Goal: Task Accomplishment & Management: Use online tool/utility

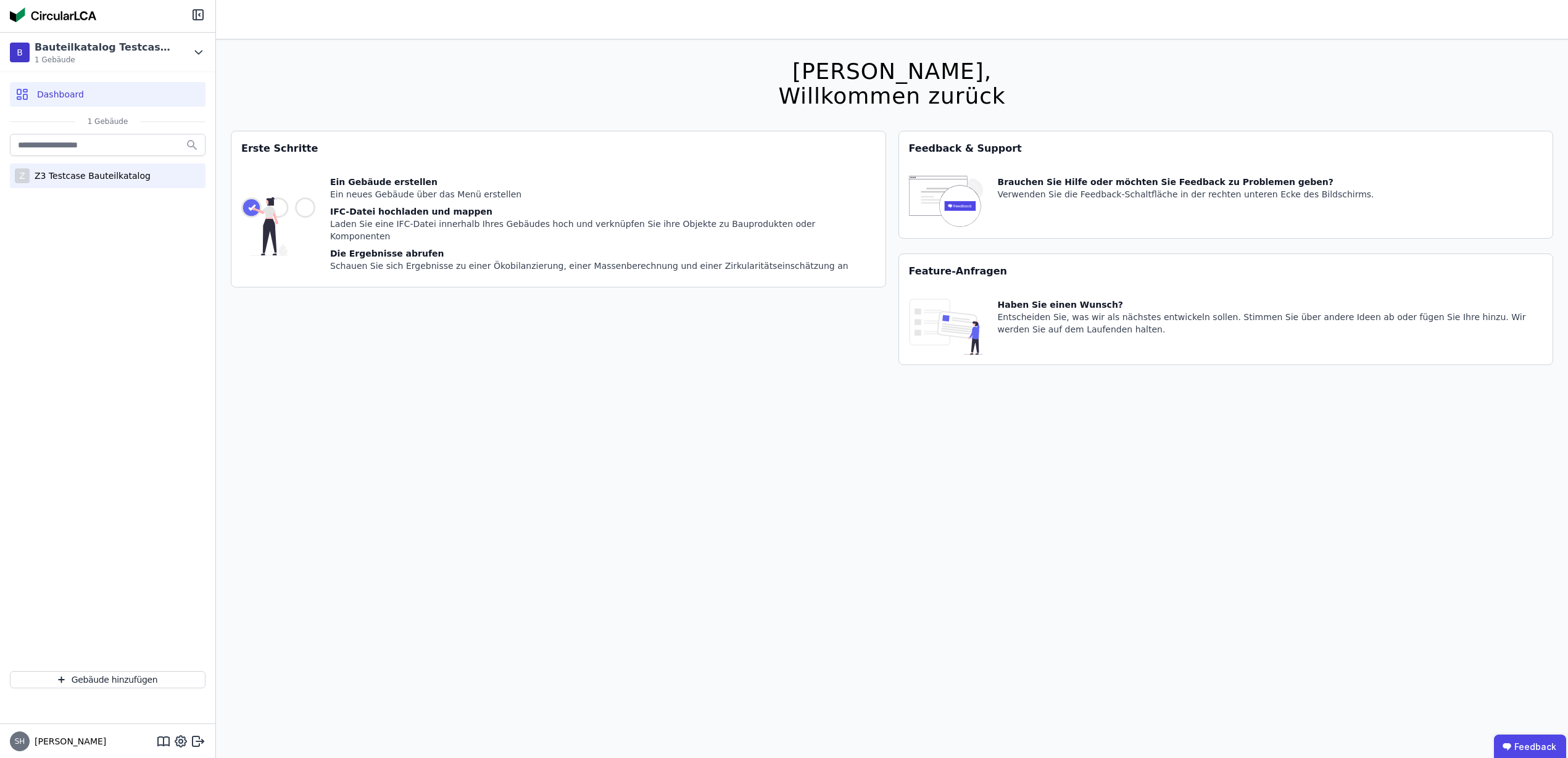
click at [86, 175] on div "Z3 Testcase Bauteilkatalog" at bounding box center [90, 175] width 121 height 12
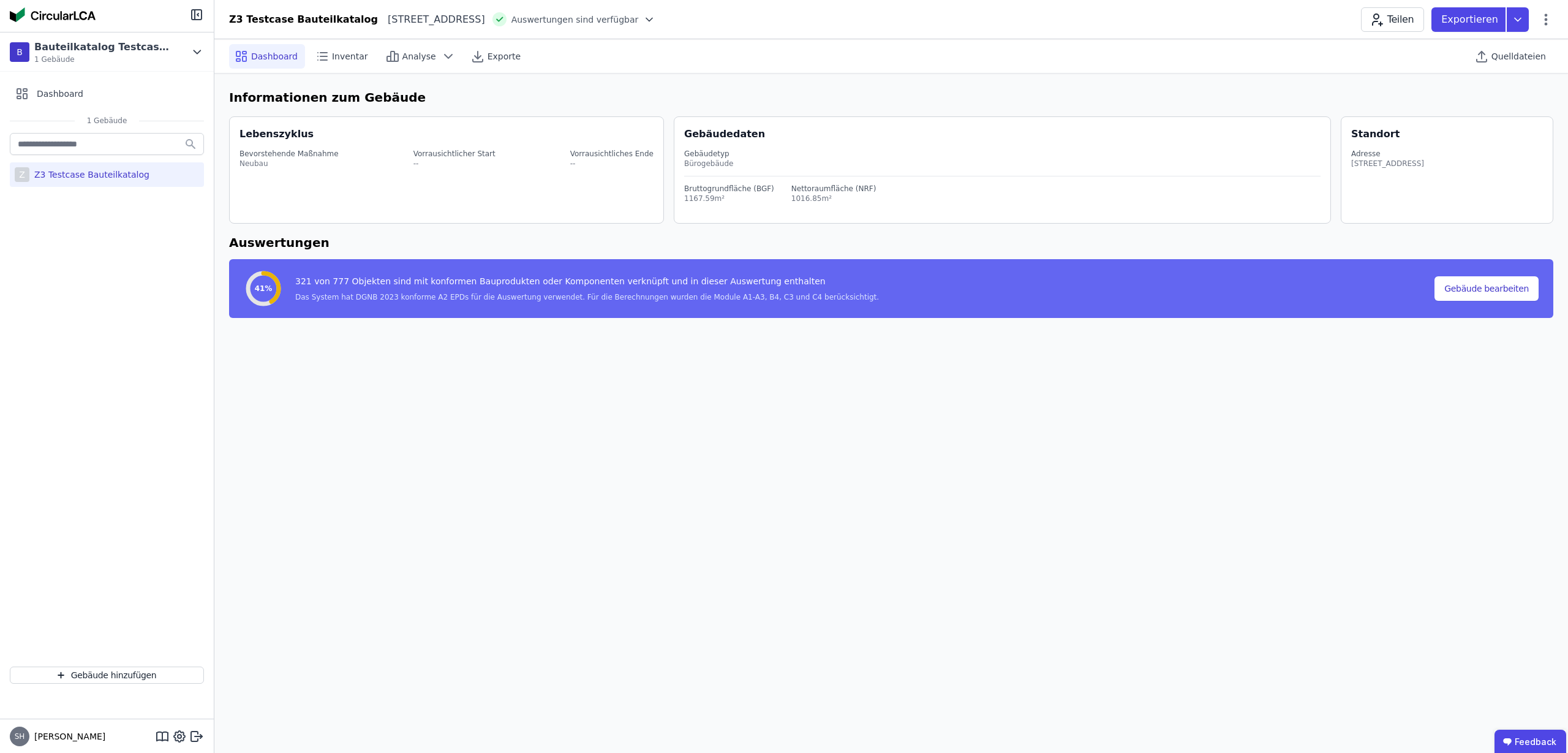
select select "*"
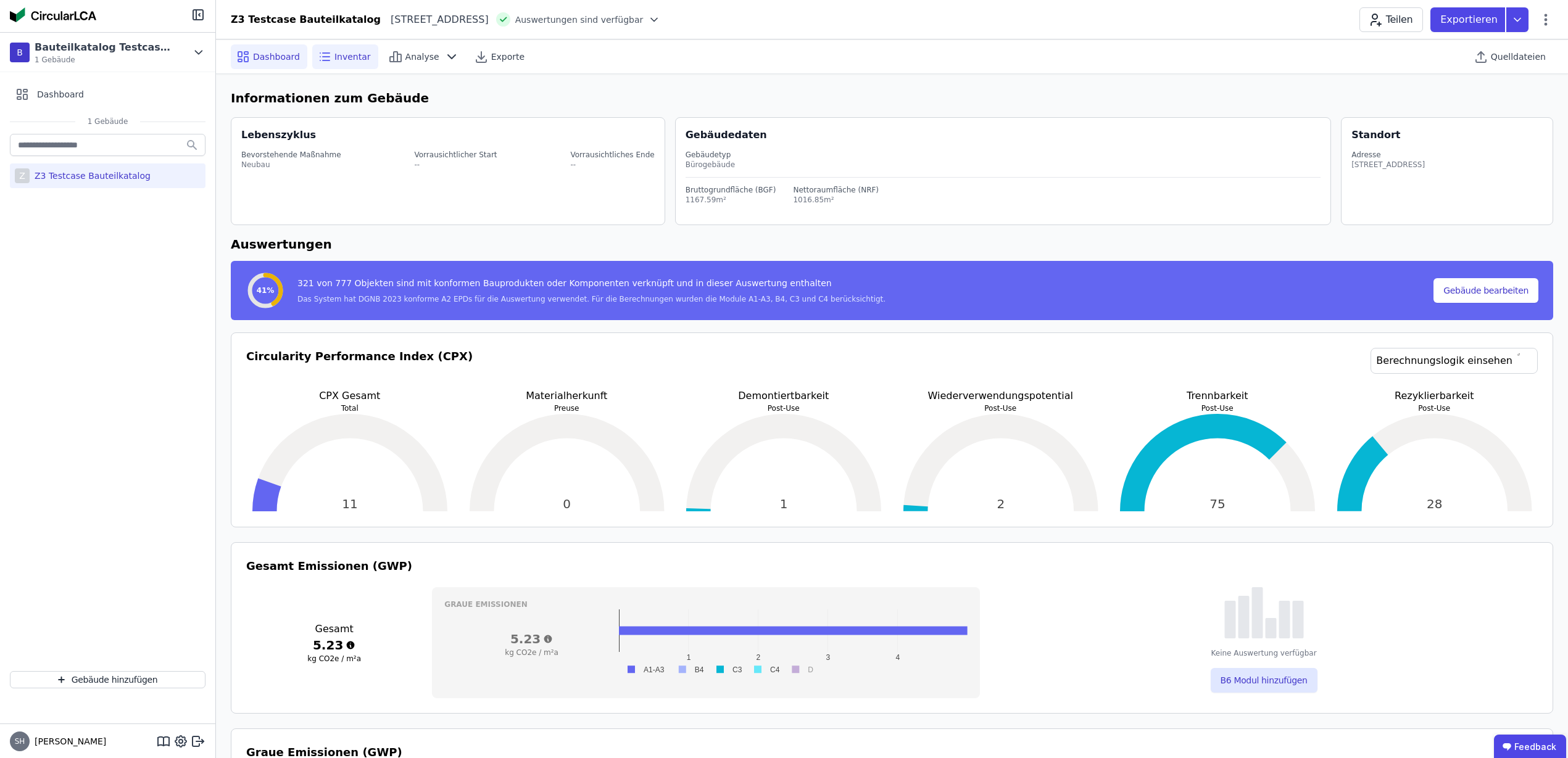
drag, startPoint x: 367, startPoint y: 68, endPoint x: 359, endPoint y: 63, distance: 9.4
click at [367, 68] on div "Dashboard Inventar Analyse Exporte Quelldateien" at bounding box center [892, 56] width 1322 height 34
click at [359, 63] on div "Inventar" at bounding box center [346, 57] width 66 height 25
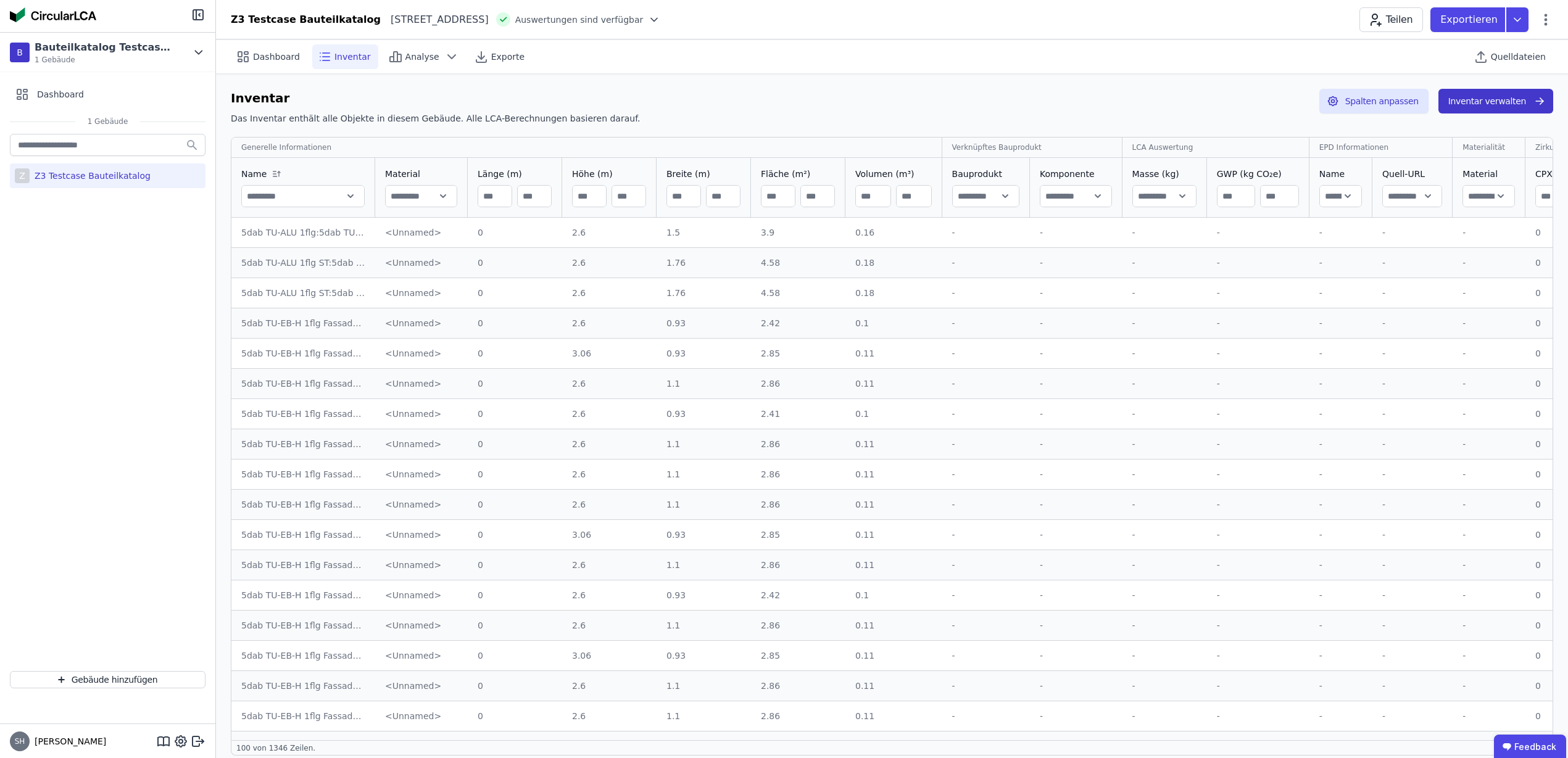
click at [1491, 109] on button "Inventar verwalten" at bounding box center [1496, 101] width 115 height 25
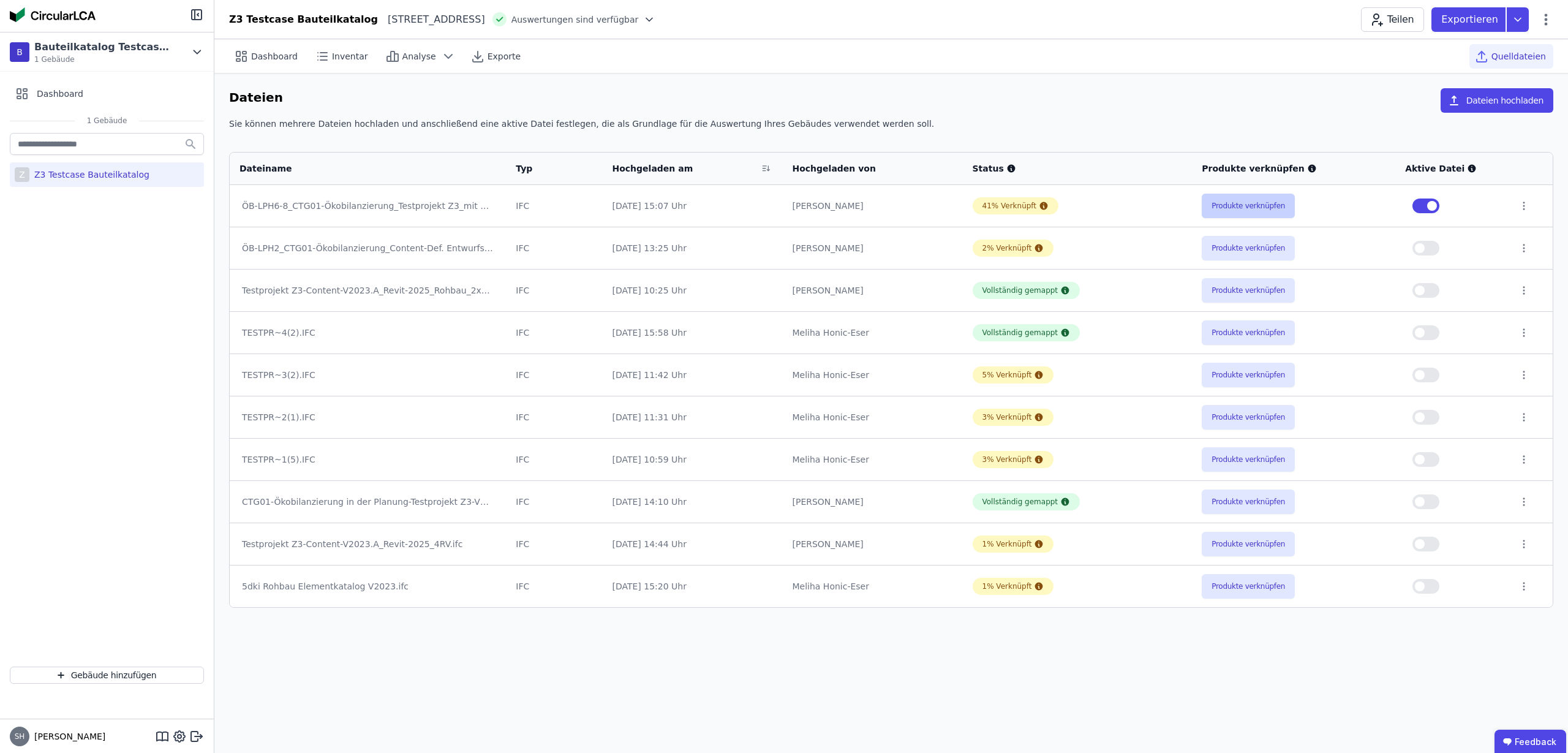
click at [1244, 206] on button "Produkte verknüpfen" at bounding box center [1248, 206] width 93 height 25
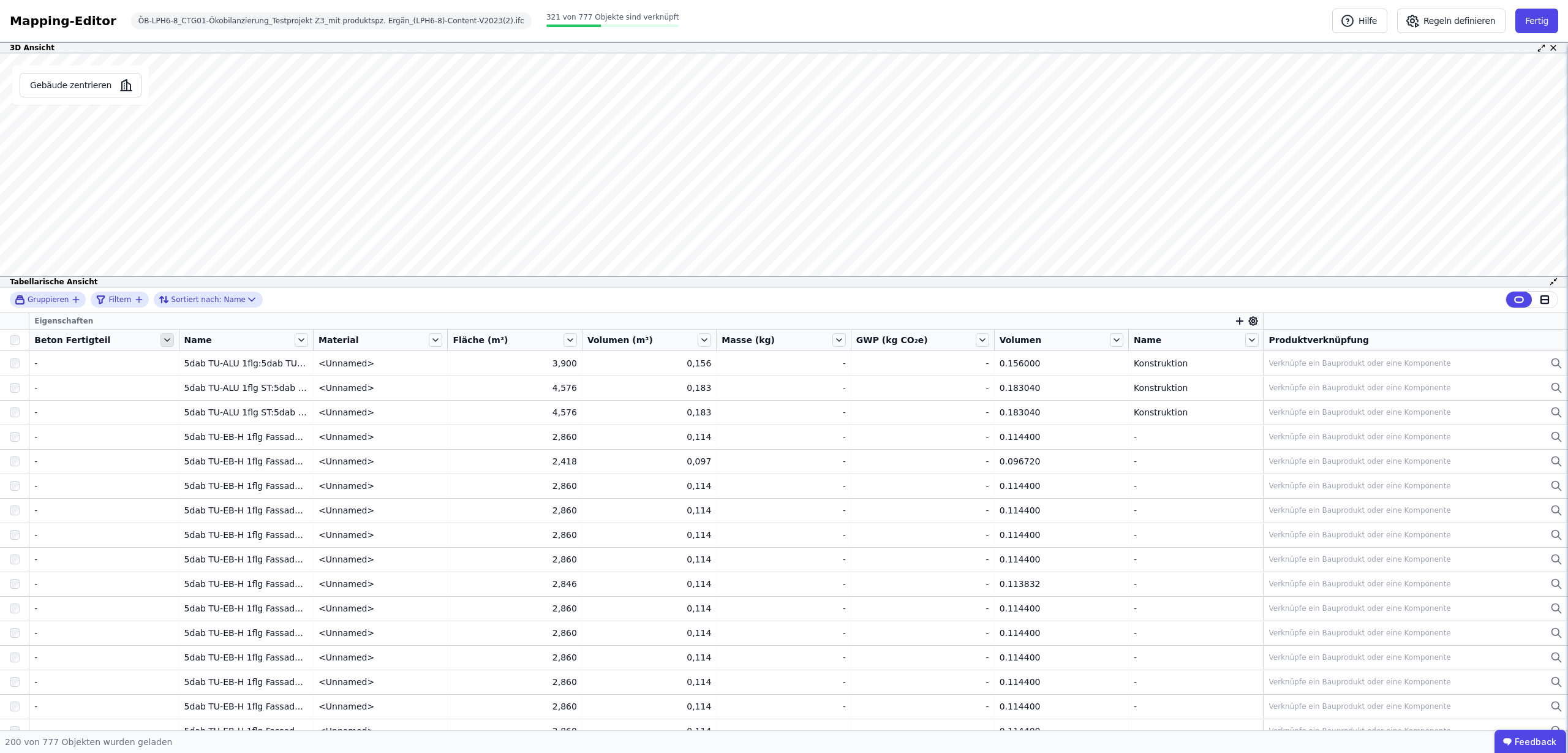
click at [160, 342] on icon at bounding box center [166, 339] width 13 height 13
click at [401, 308] on div "Gruppieren Filtern Sortiert nach: Name" at bounding box center [784, 300] width 1568 height 26
click at [1533, 25] on button "Fertig" at bounding box center [1536, 21] width 43 height 25
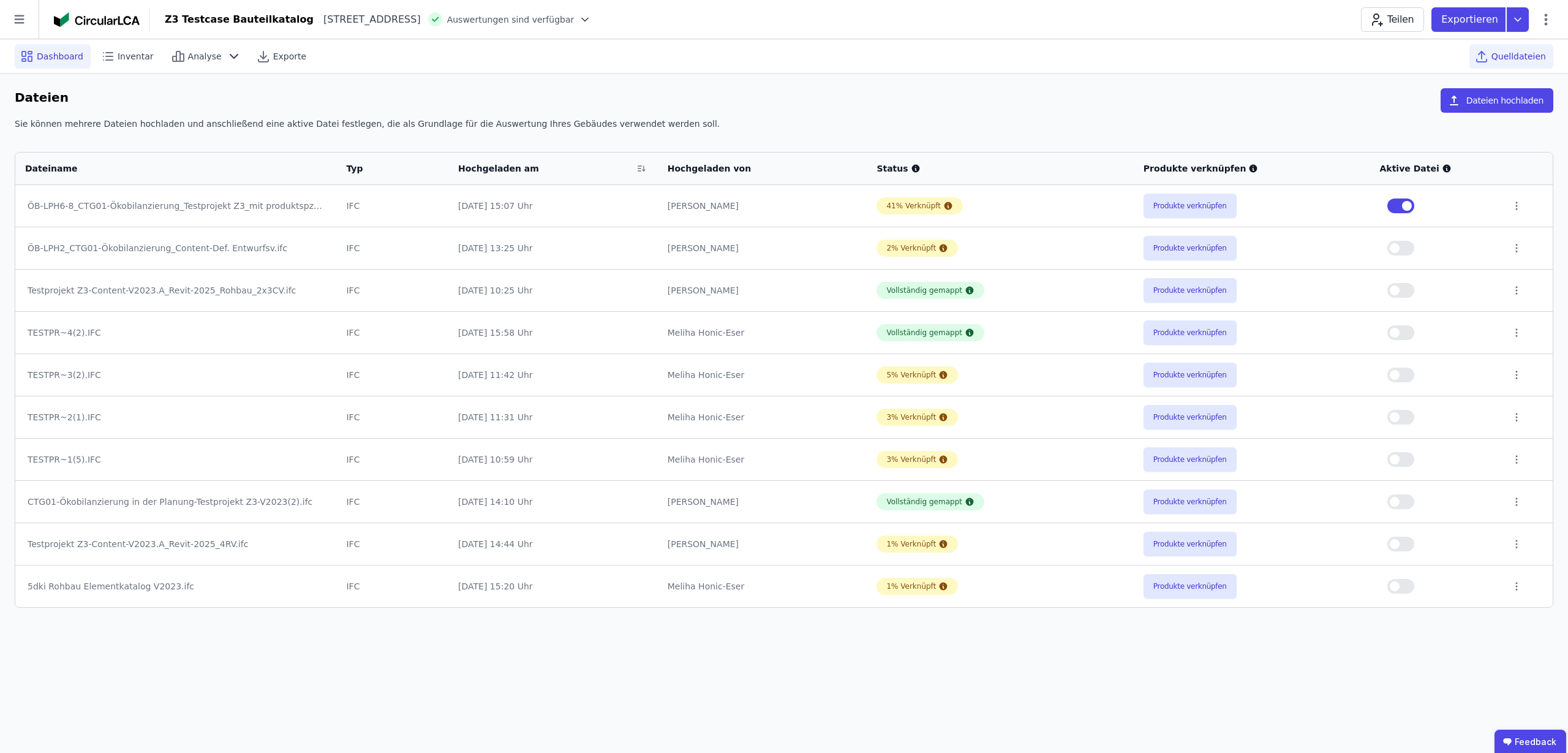
click at [66, 47] on div "Dashboard" at bounding box center [53, 56] width 76 height 25
select select "*"
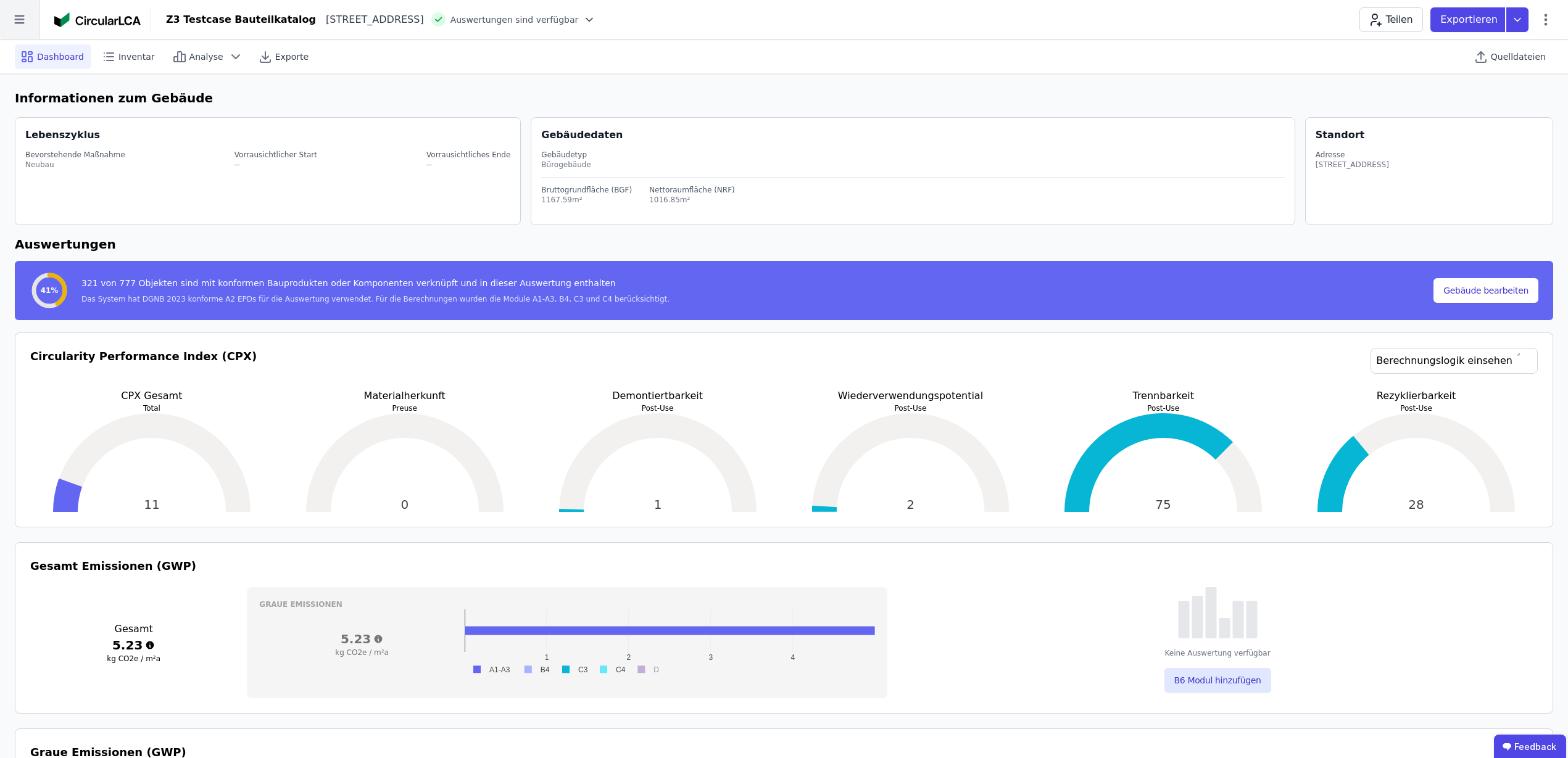
click at [10, 18] on icon at bounding box center [19, 19] width 39 height 39
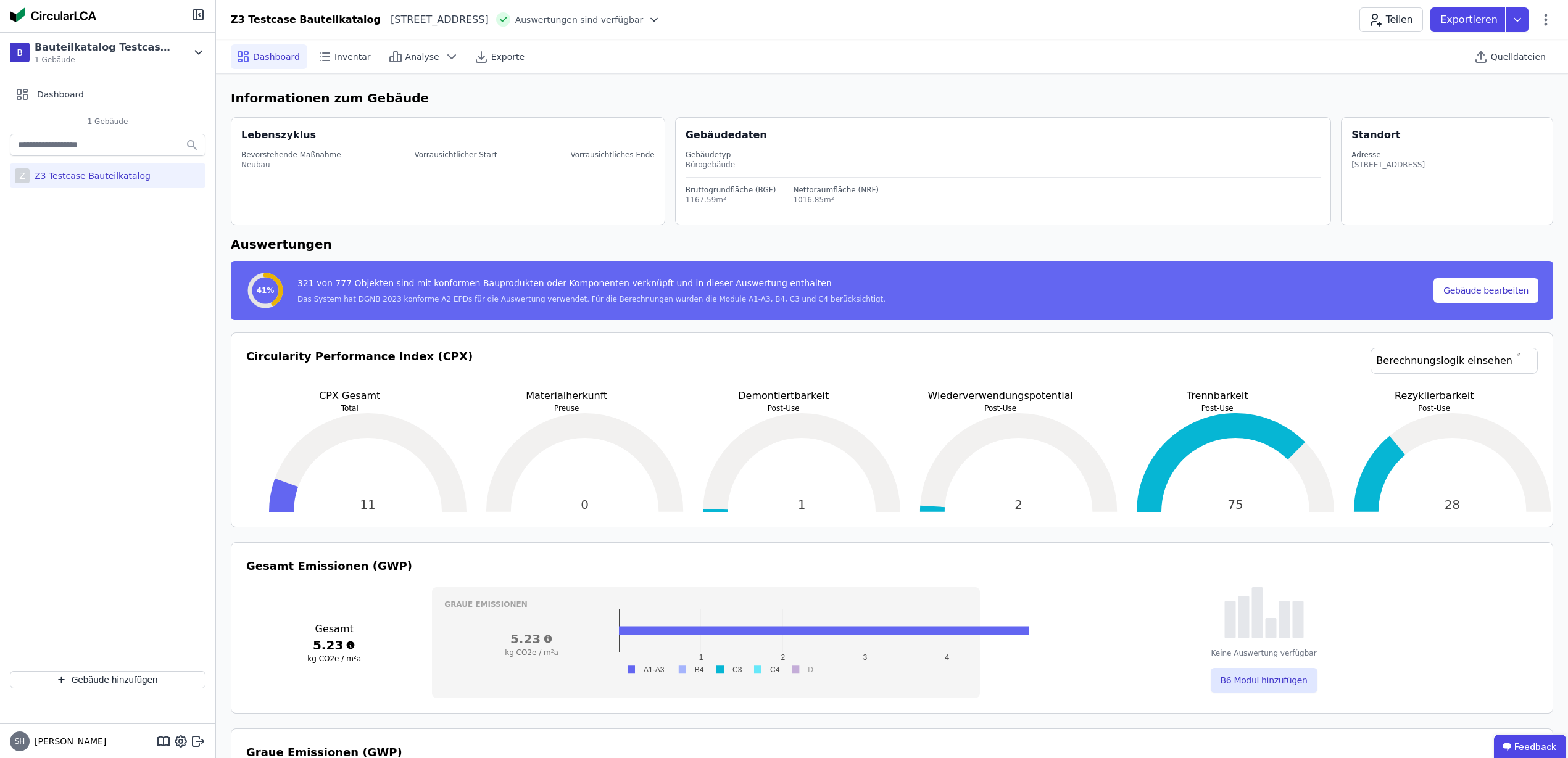
click at [80, 179] on div "Z3 Testcase Bauteilkatalog" at bounding box center [90, 175] width 121 height 12
select select "*"
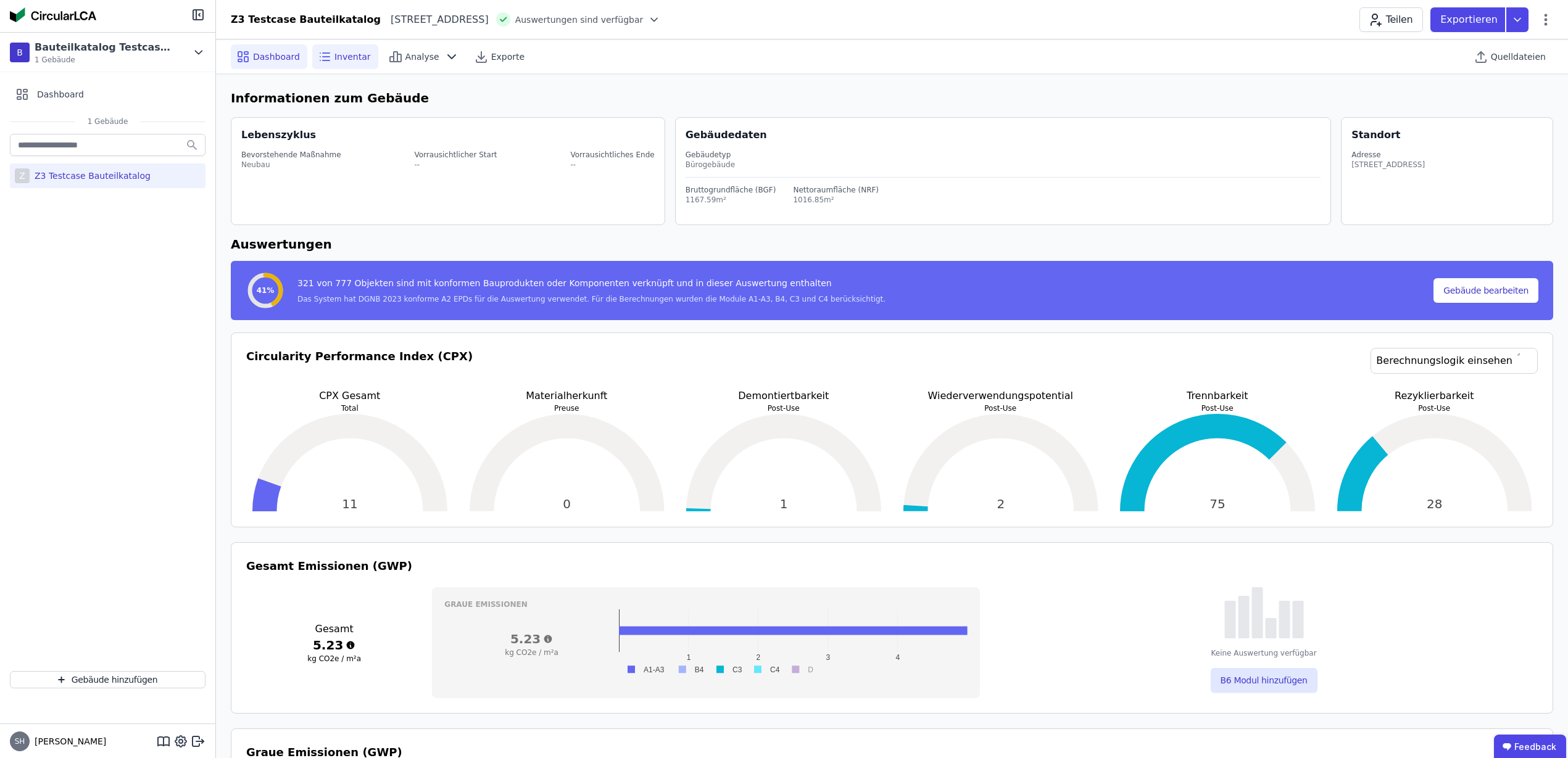
click at [355, 60] on span "Inventar" at bounding box center [352, 56] width 36 height 12
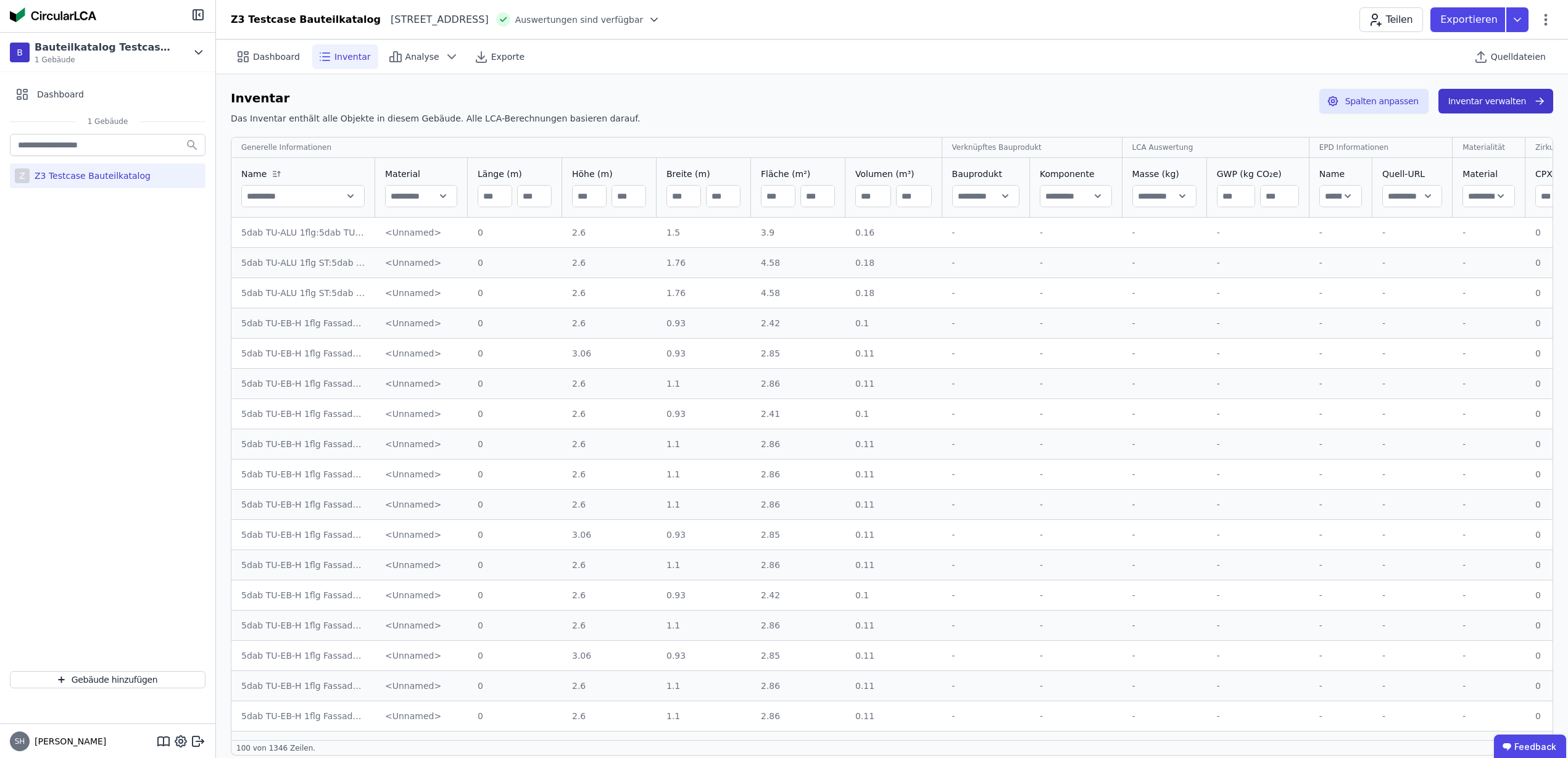
click at [1512, 103] on button "Inventar verwalten" at bounding box center [1496, 101] width 115 height 25
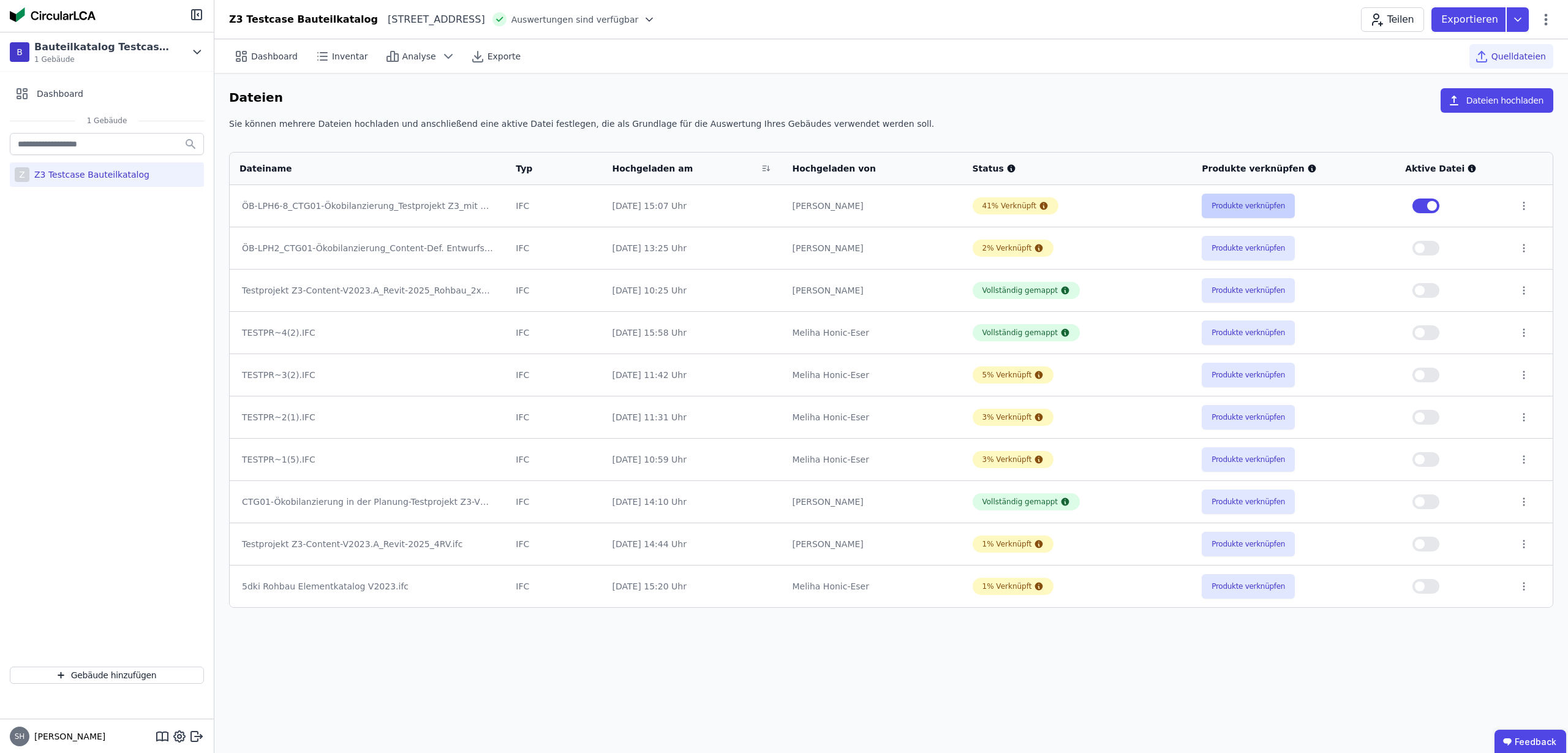
click at [1270, 196] on button "Produkte verknüpfen" at bounding box center [1248, 206] width 93 height 25
